Goal: Task Accomplishment & Management: Manage account settings

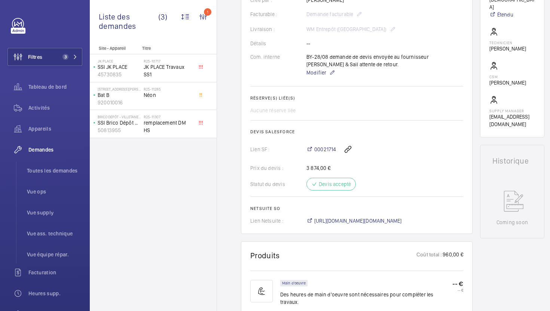
scroll to position [227, 0]
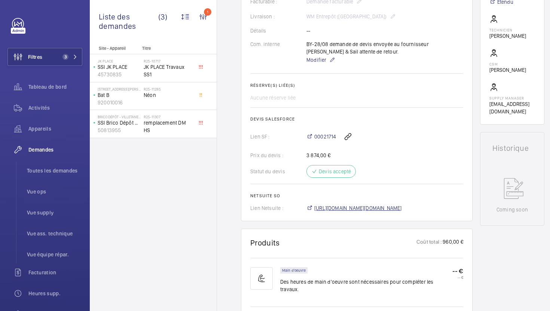
click at [351, 207] on span "https://6461500.app.netsuite.com/app/accounting/transactions/salesord.nl?id=295…" at bounding box center [357, 207] width 87 height 7
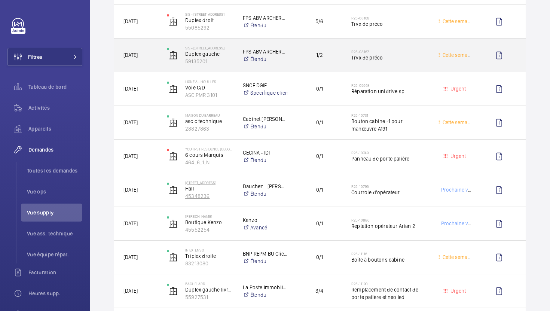
scroll to position [233, 0]
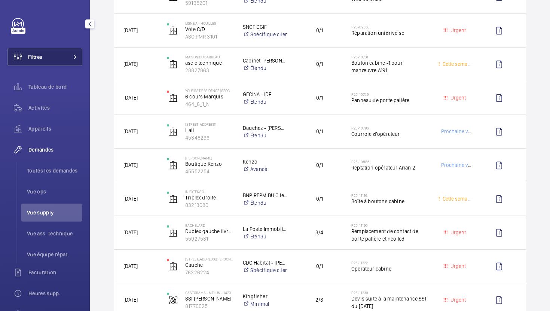
click at [71, 53] on button "Filtres" at bounding box center [44, 57] width 75 height 18
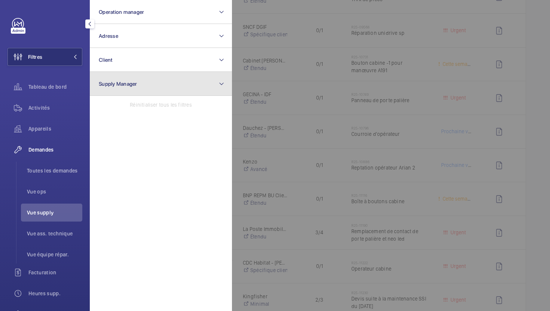
click at [141, 73] on button "Supply Manager" at bounding box center [161, 84] width 142 height 24
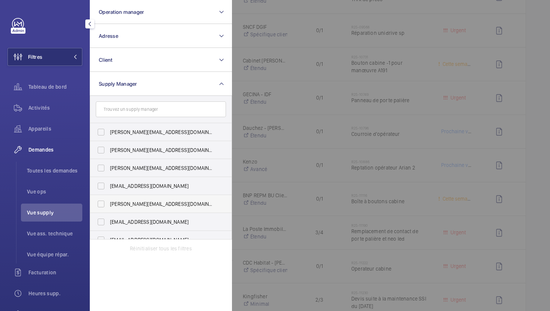
click at [147, 205] on span "[PERSON_NAME][EMAIL_ADDRESS][DOMAIN_NAME]" at bounding box center [161, 203] width 103 height 7
click at [108, 205] on input "[PERSON_NAME][EMAIL_ADDRESS][DOMAIN_NAME]" at bounding box center [100, 203] width 15 height 15
checkbox input "true"
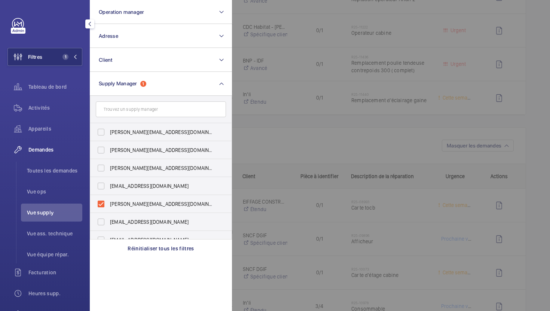
click at [367, 120] on div at bounding box center [507, 155] width 550 height 311
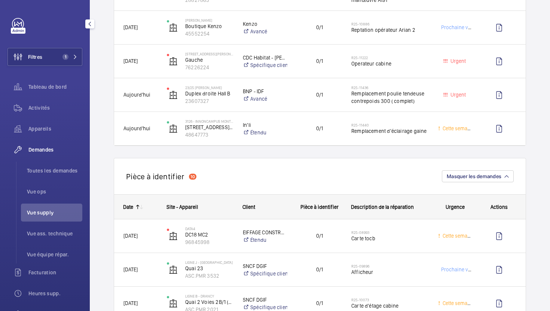
scroll to position [203, 0]
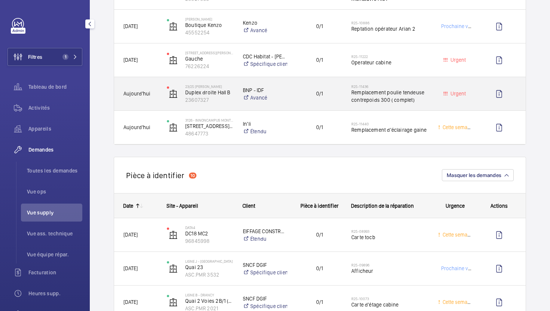
click at [304, 108] on div "0/1" at bounding box center [315, 93] width 54 height 33
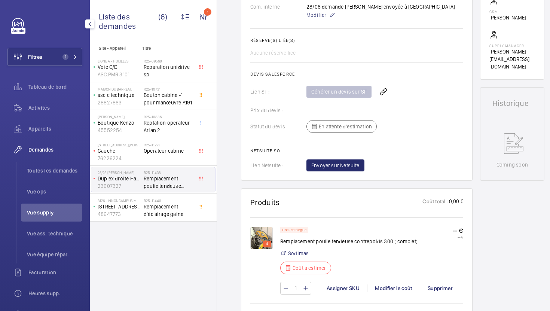
scroll to position [347, 0]
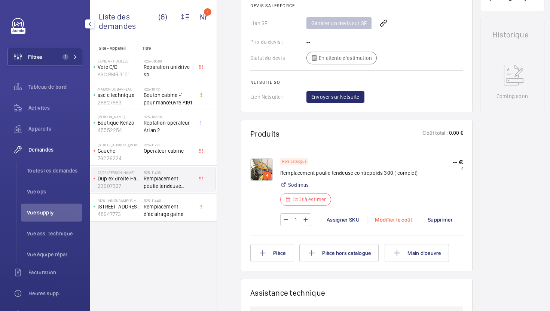
click at [391, 218] on div "Modifier le coût" at bounding box center [393, 219] width 53 height 7
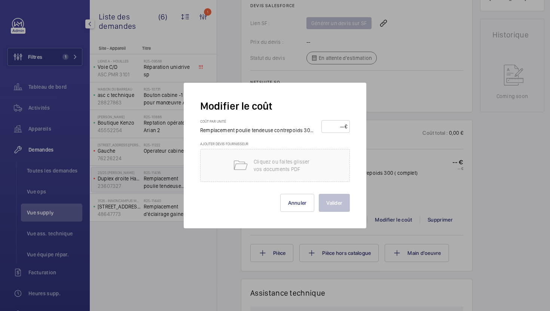
click at [335, 129] on input "number" at bounding box center [334, 126] width 21 height 12
type input "230"
click at [322, 205] on button "Valider" at bounding box center [334, 203] width 31 height 18
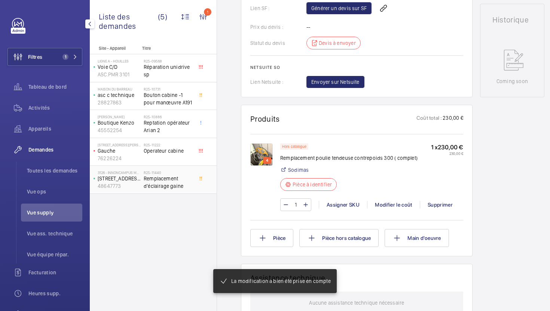
scroll to position [369, 0]
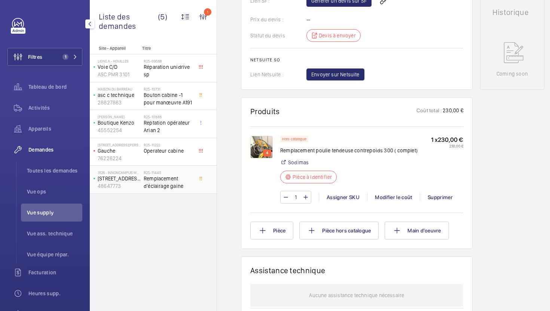
click at [176, 190] on div "R25-11440 Remplacement d'éclairage gaine" at bounding box center [168, 181] width 49 height 22
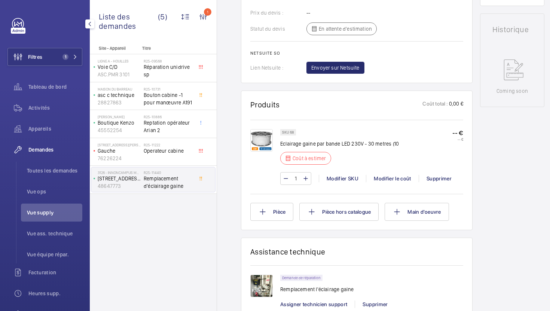
scroll to position [365, 0]
click at [303, 143] on p "Eclairage gaine par bande LED 230V - 30 metres (10" at bounding box center [339, 142] width 119 height 7
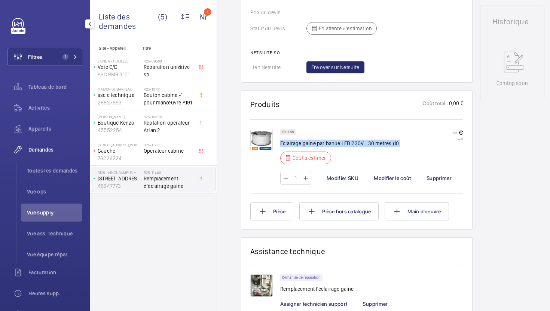
click at [303, 143] on p "Eclairage gaine par bande LED 230V - 30 metres (10" at bounding box center [339, 142] width 119 height 7
copy div "Eclairage gaine par bande LED 230V - 30 metres (10"
click at [347, 171] on div "SKU 68 Eclairage gaine par bande LED 230V - 30 metres (10 Coût à estimer -- € -…" at bounding box center [371, 160] width 183 height 63
click at [382, 180] on div "Modifier le coût" at bounding box center [392, 177] width 53 height 7
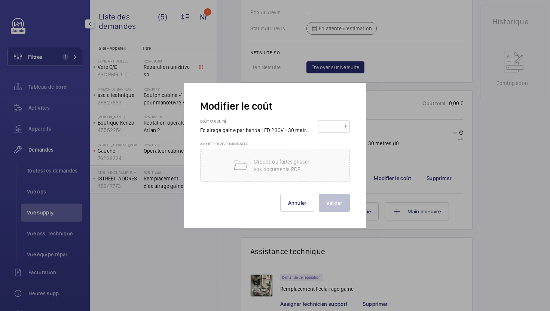
click at [332, 129] on input "number" at bounding box center [332, 126] width 24 height 12
type input "185"
click at [346, 202] on button "Valider" at bounding box center [334, 203] width 31 height 18
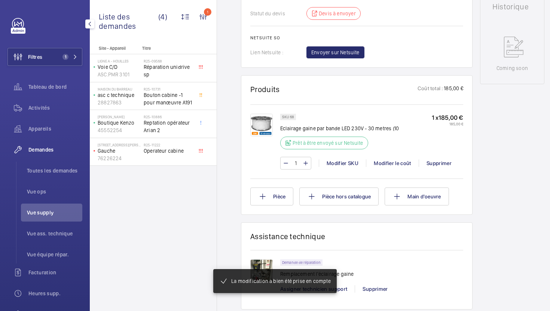
scroll to position [388, 0]
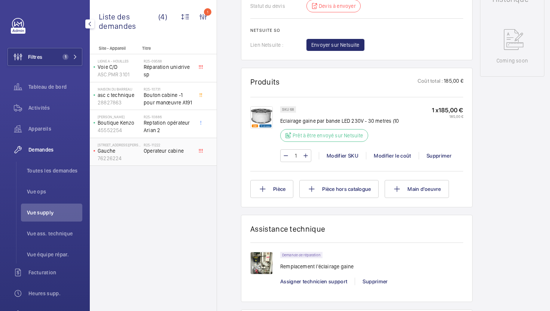
click at [191, 150] on span "Operateur cabine" at bounding box center [168, 150] width 49 height 7
